Goal: Task Accomplishment & Management: Complete application form

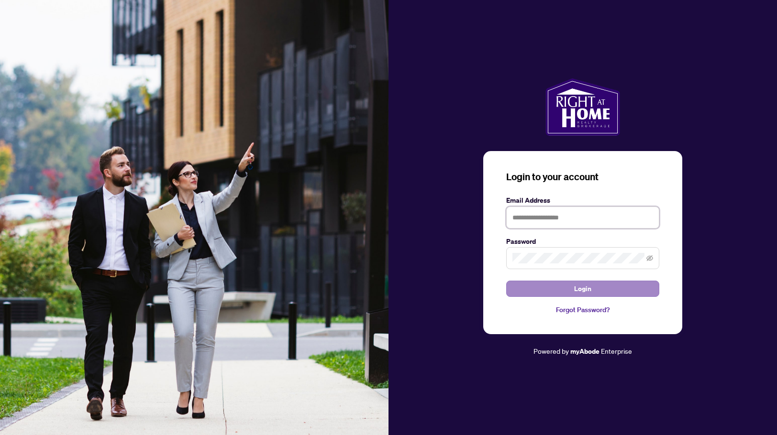
type input "**********"
click at [577, 291] on span "Login" at bounding box center [582, 288] width 17 height 15
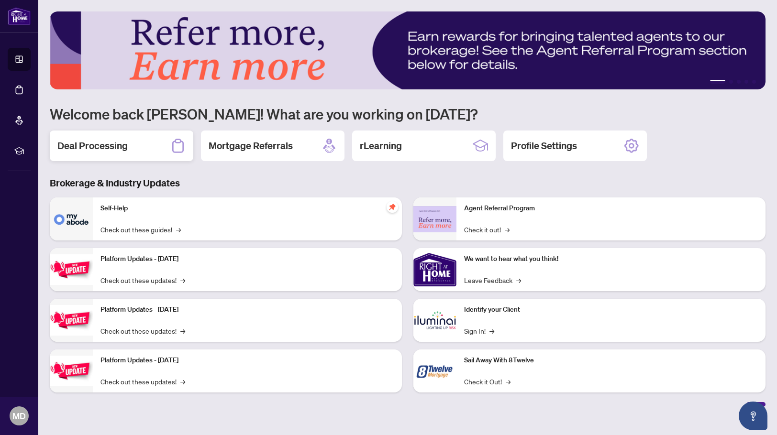
click at [106, 143] on h2 "Deal Processing" at bounding box center [92, 145] width 70 height 13
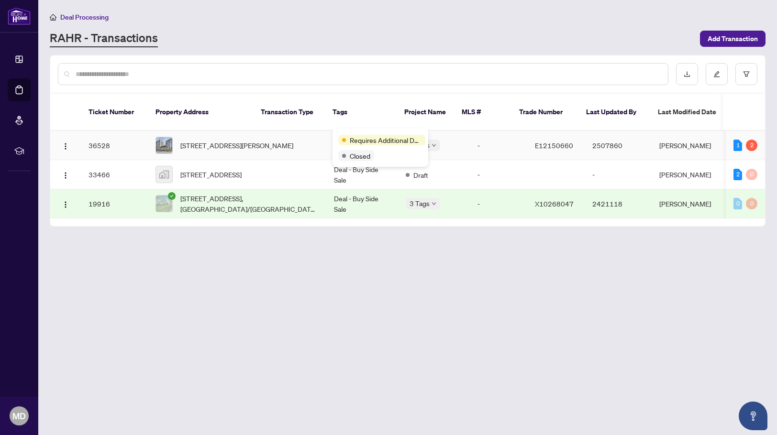
click at [352, 137] on span "Requires Additional Docs" at bounding box center [386, 140] width 72 height 11
click at [326, 138] on td "Deal - Buy Side Sale" at bounding box center [362, 145] width 72 height 29
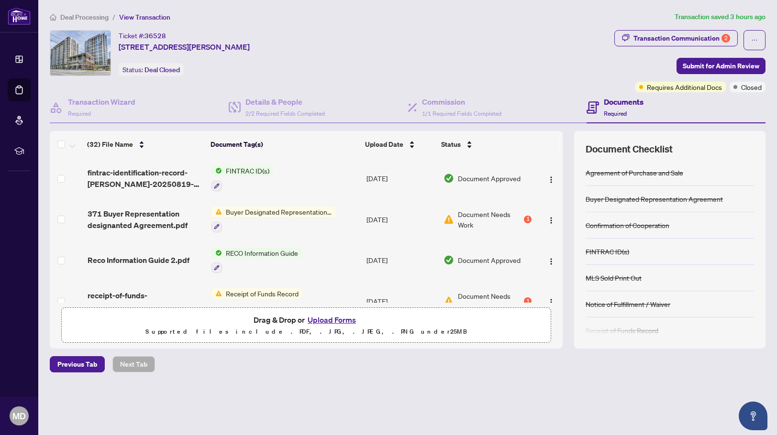
click at [319, 317] on button "Upload Forms" at bounding box center [332, 320] width 54 height 12
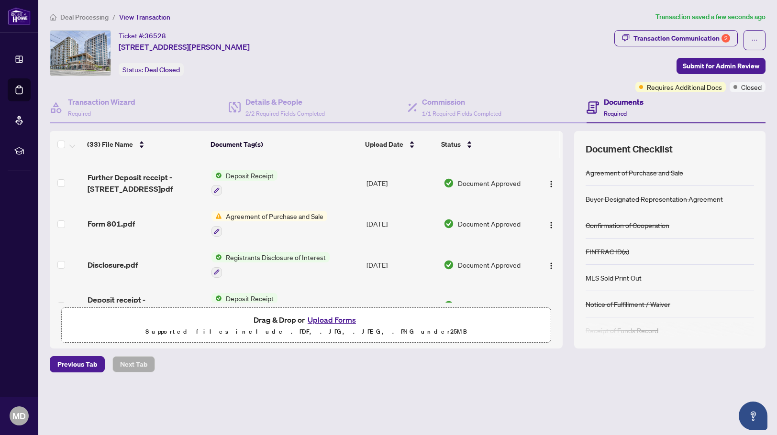
scroll to position [1175, 0]
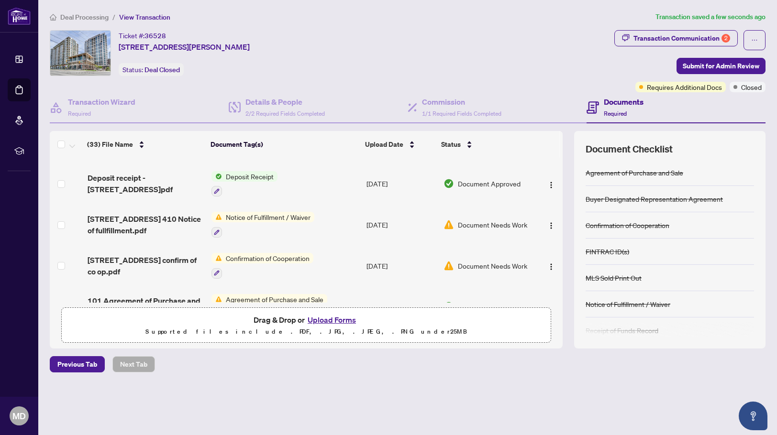
click at [318, 323] on button "Upload Forms" at bounding box center [332, 320] width 54 height 12
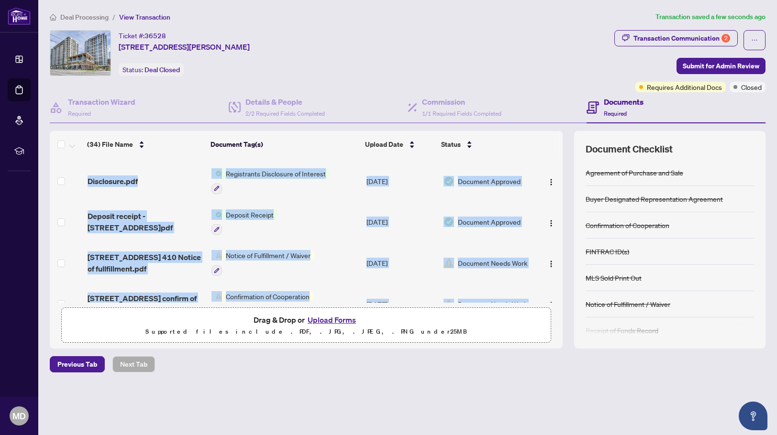
drag, startPoint x: 558, startPoint y: 291, endPoint x: 560, endPoint y: 267, distance: 24.4
click at [560, 267] on div "FINTRAC - 635 Receipt of Funds Record.pdf Add a Document Tag [DATE] Pending Rev…" at bounding box center [306, 230] width 513 height 145
click at [703, 62] on span "Submit for Admin Review" at bounding box center [721, 65] width 77 height 15
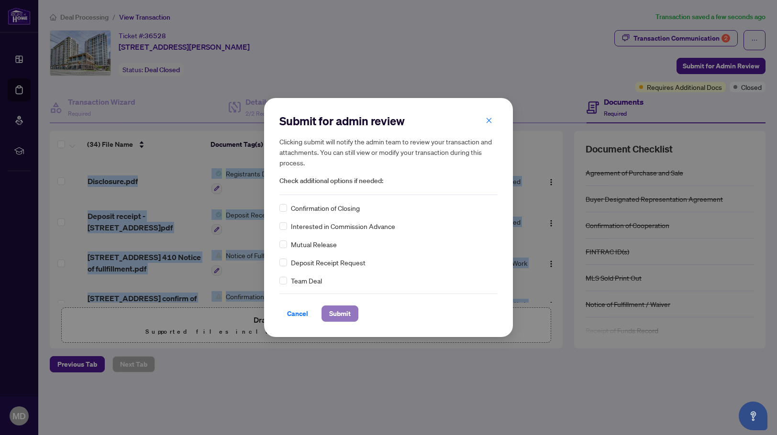
click at [340, 317] on span "Submit" at bounding box center [340, 313] width 22 height 15
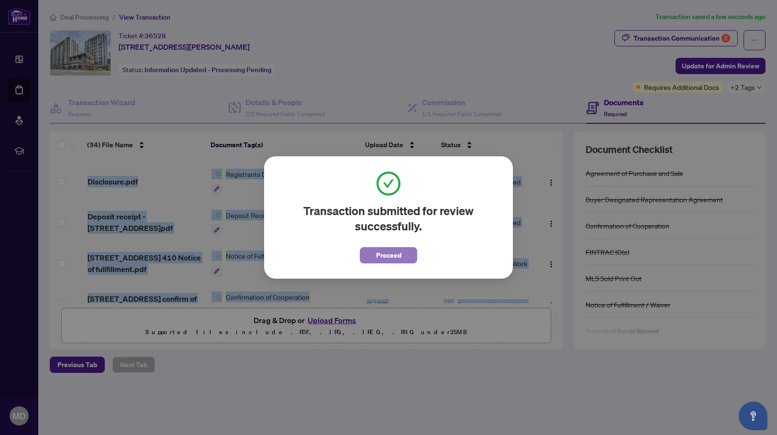
click at [408, 256] on button "Proceed" at bounding box center [388, 255] width 57 height 16
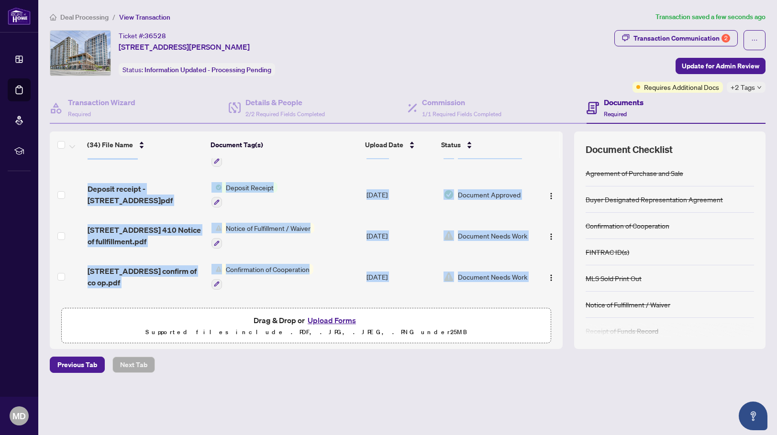
scroll to position [1213, 0]
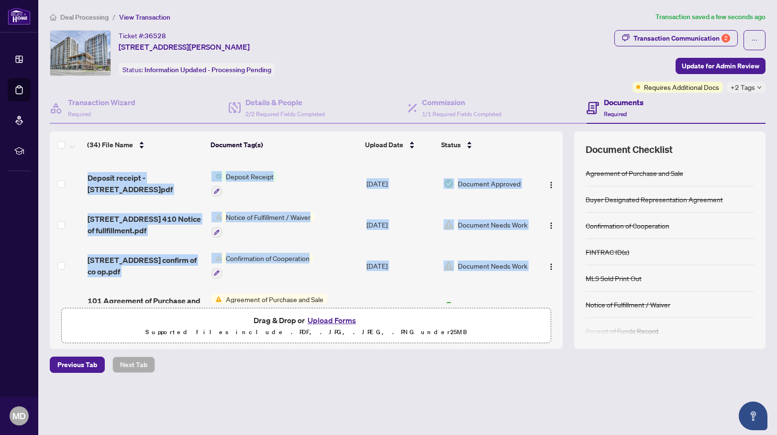
click at [426, 296] on td "[DATE]" at bounding box center [401, 307] width 77 height 41
